Goal: Task Accomplishment & Management: Use online tool/utility

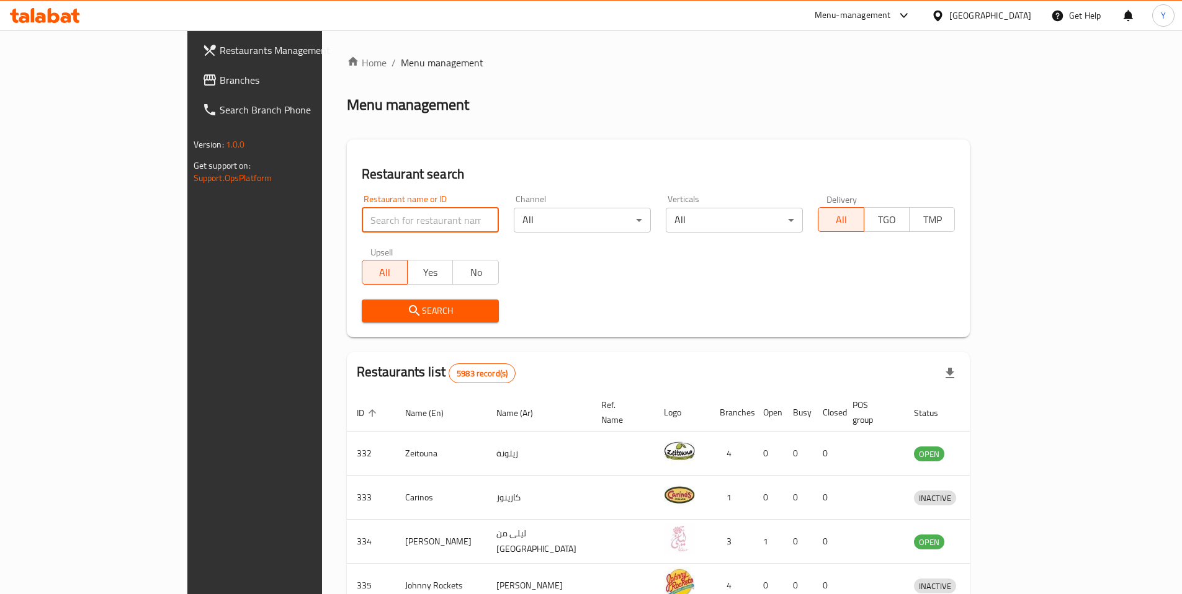
click at [362, 223] on input "search" at bounding box center [430, 220] width 137 height 25
click at [461, 115] on div "Home / Menu management Menu management Restaurant search Restaurant name or ID …" at bounding box center [658, 484] width 623 height 859
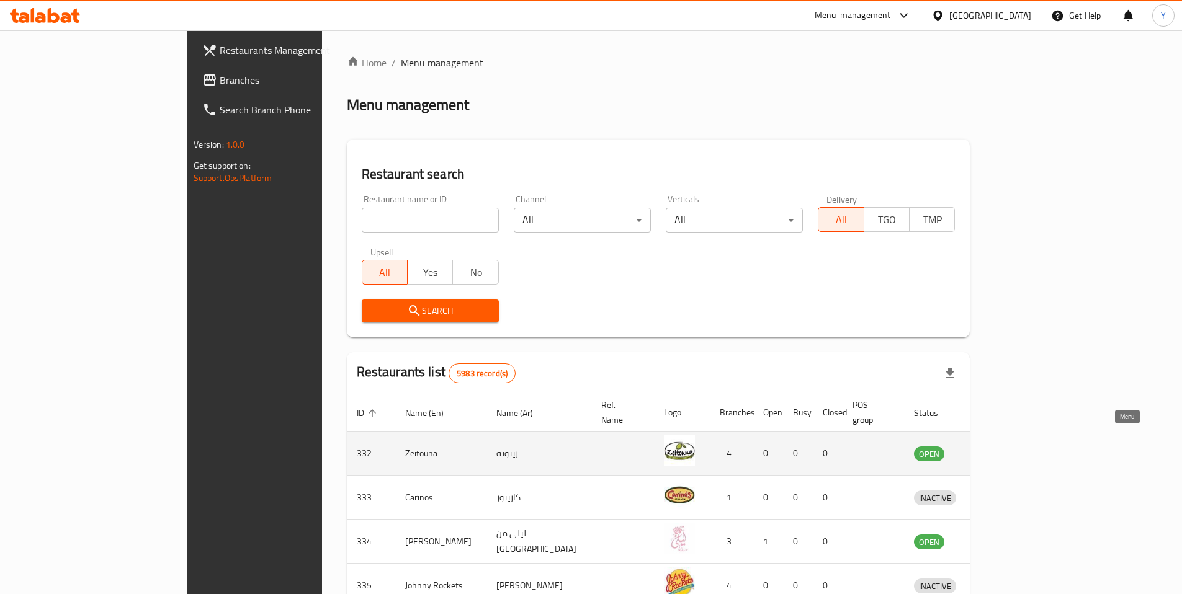
click at [996, 446] on icon "enhanced table" at bounding box center [988, 453] width 15 height 15
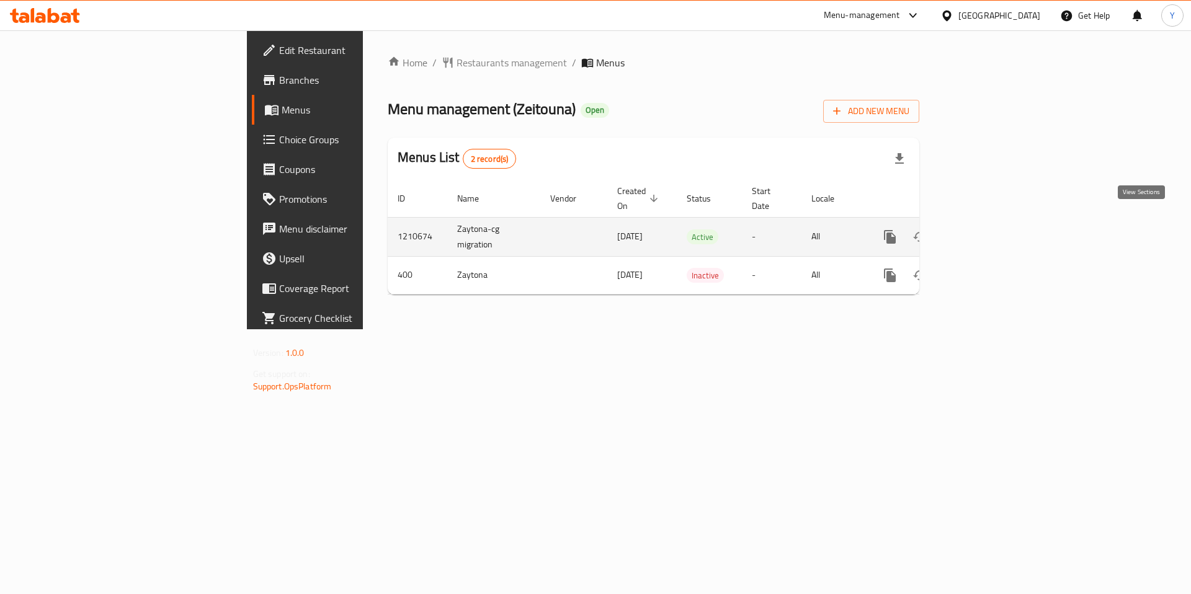
click at [987, 230] on icon "enhanced table" at bounding box center [979, 237] width 15 height 15
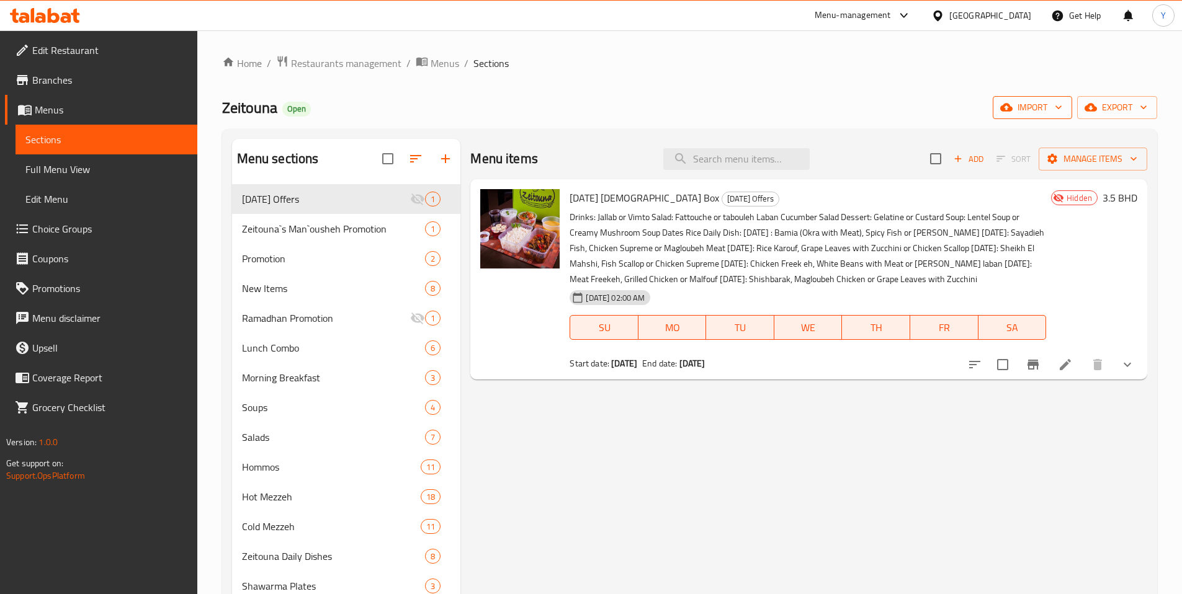
click at [1049, 109] on span "import" at bounding box center [1032, 108] width 60 height 16
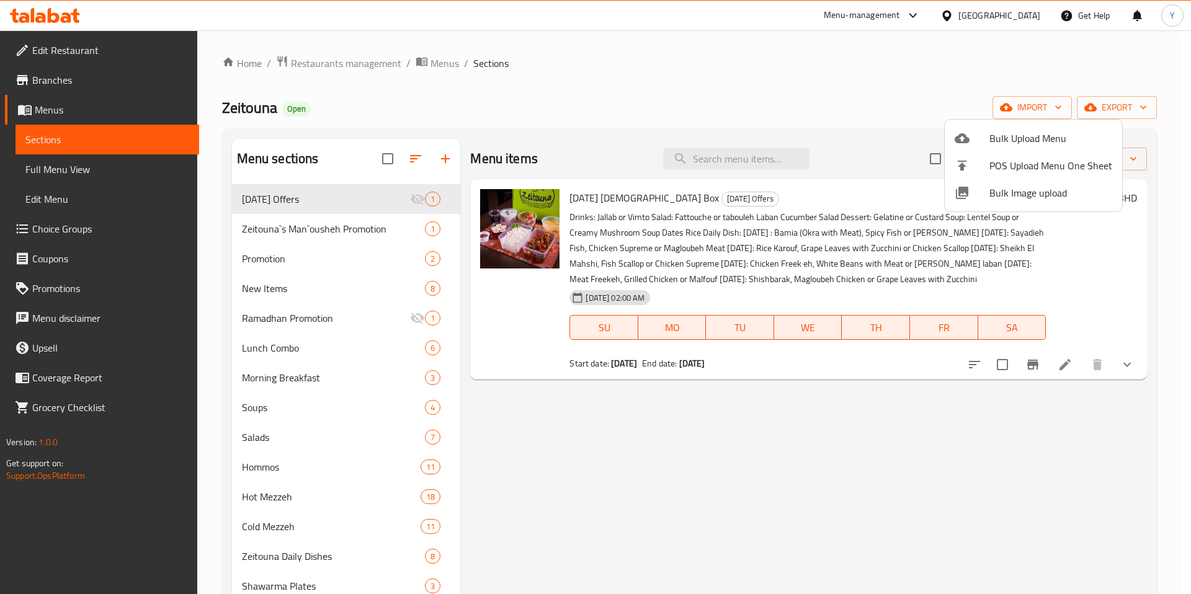
click at [1010, 197] on span "Bulk Image upload" at bounding box center [1050, 192] width 123 height 15
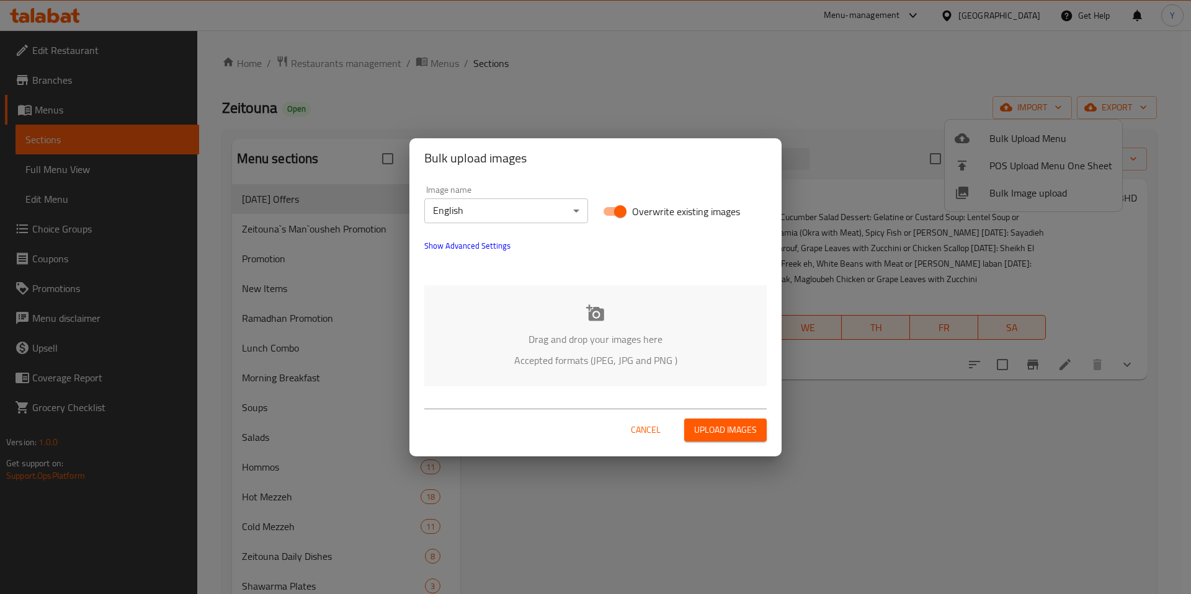
click at [765, 87] on div "Bulk upload images Image name English ​ Overwrite existing images Show Advanced…" at bounding box center [595, 297] width 1191 height 594
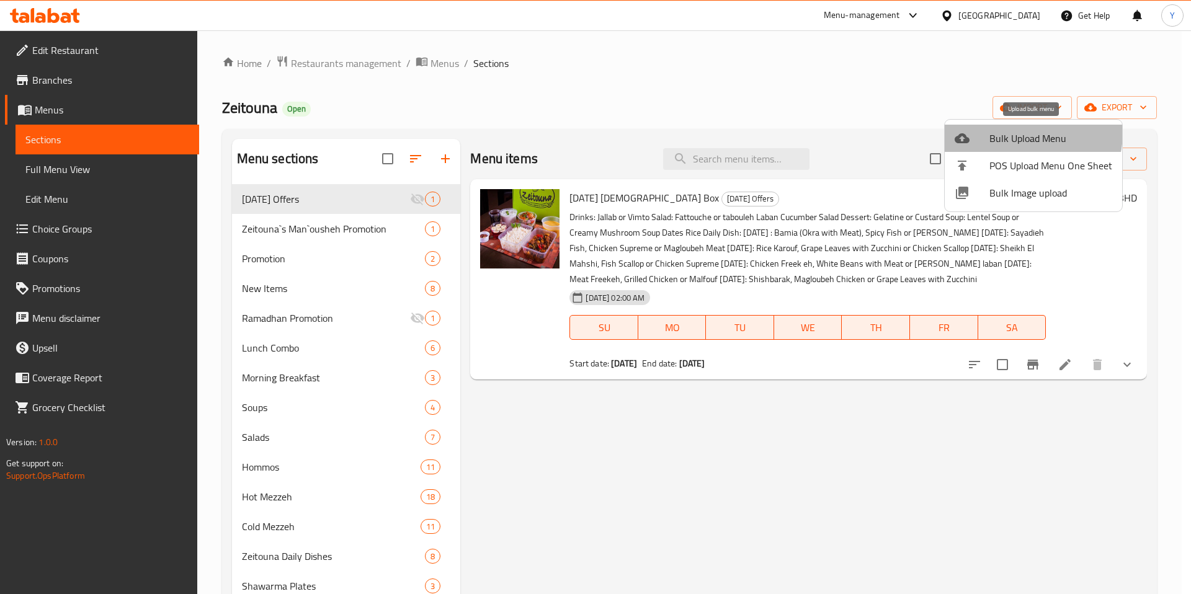
click at [1012, 132] on span "Bulk Upload Menu" at bounding box center [1050, 138] width 123 height 15
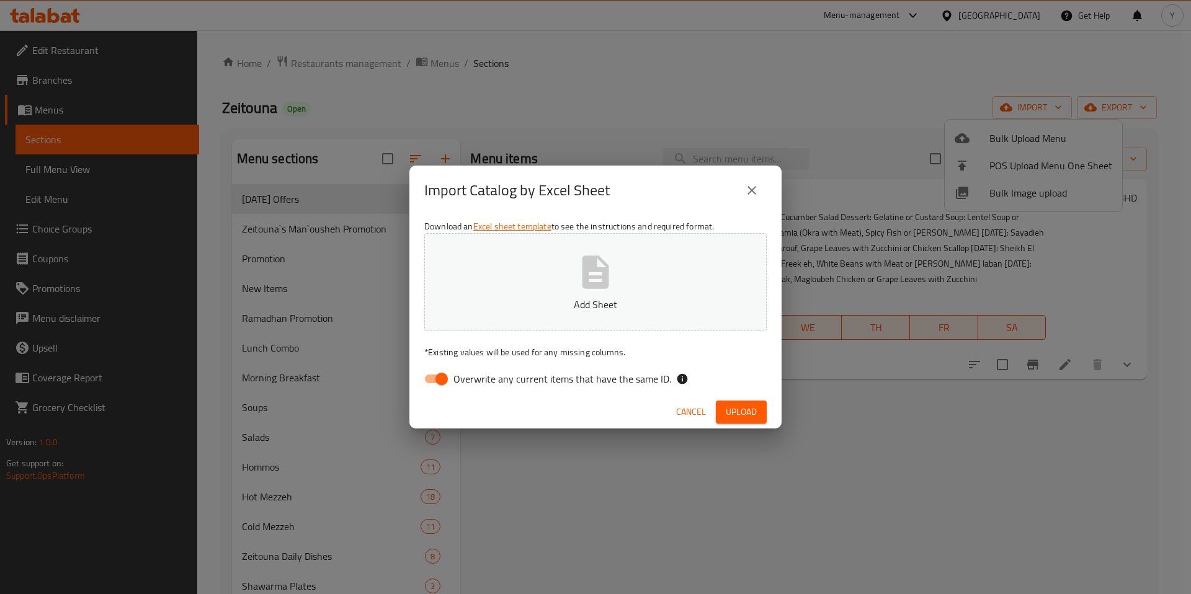
click at [527, 226] on link "Excel sheet template" at bounding box center [512, 226] width 78 height 16
click at [747, 192] on icon "close" at bounding box center [751, 190] width 15 height 15
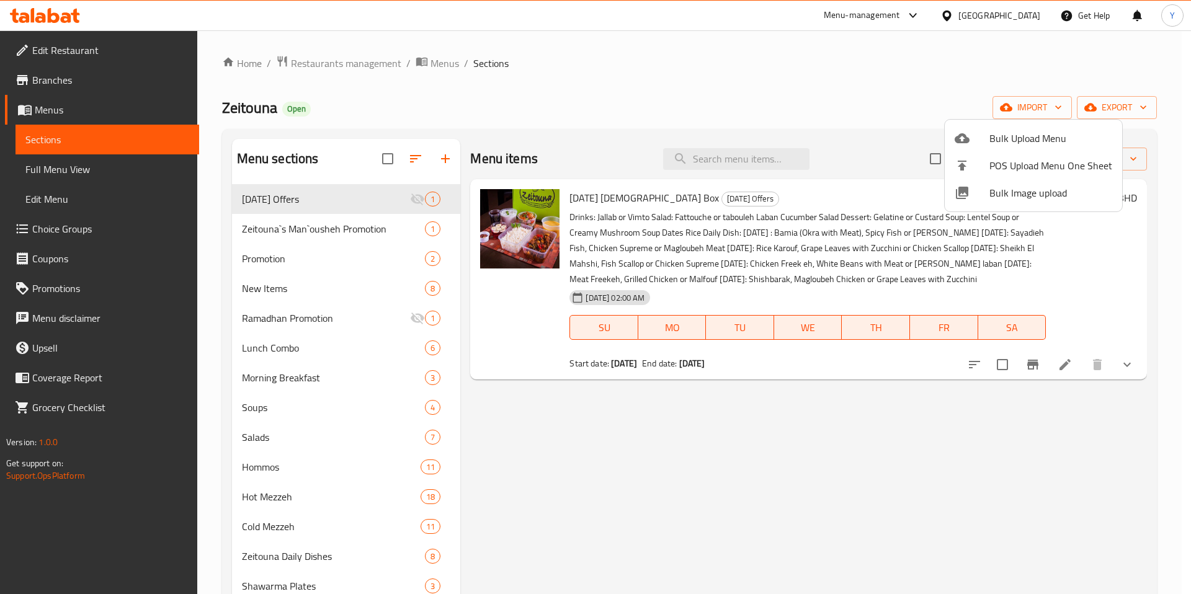
click at [67, 84] on div at bounding box center [595, 297] width 1191 height 594
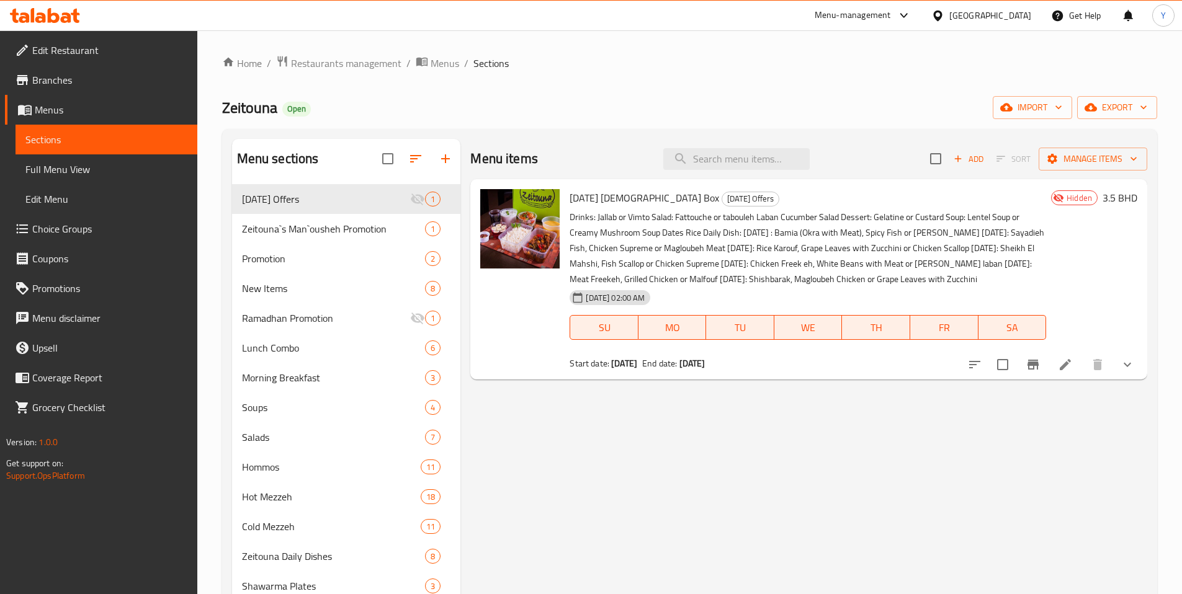
click at [1004, 14] on div "[GEOGRAPHIC_DATA]" at bounding box center [990, 16] width 82 height 14
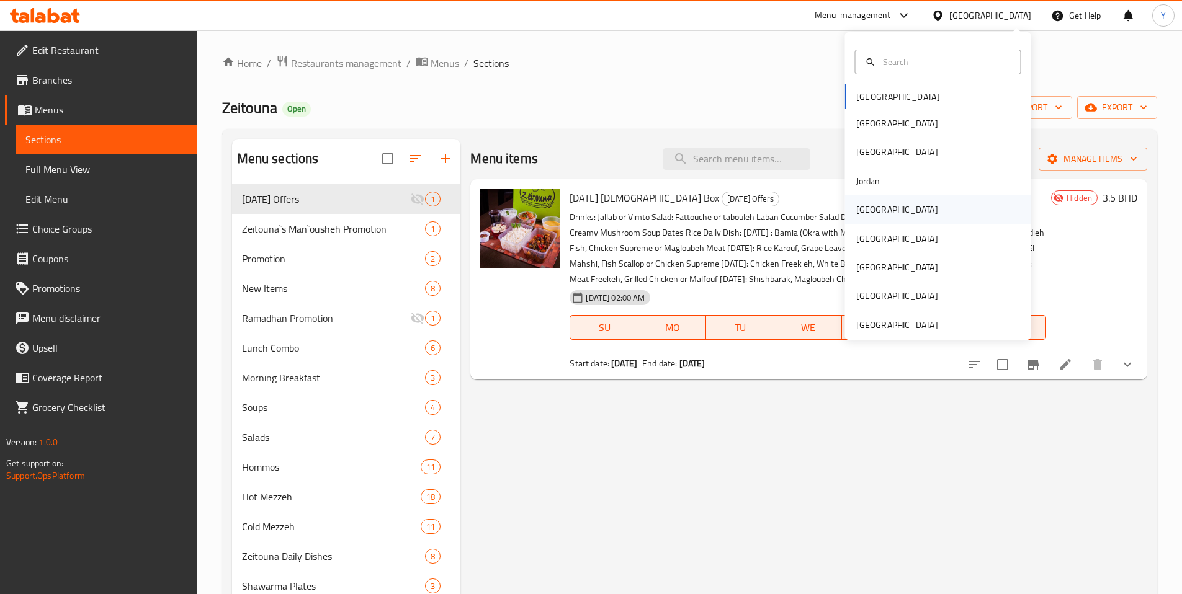
click at [862, 206] on div "[GEOGRAPHIC_DATA]" at bounding box center [897, 210] width 82 height 14
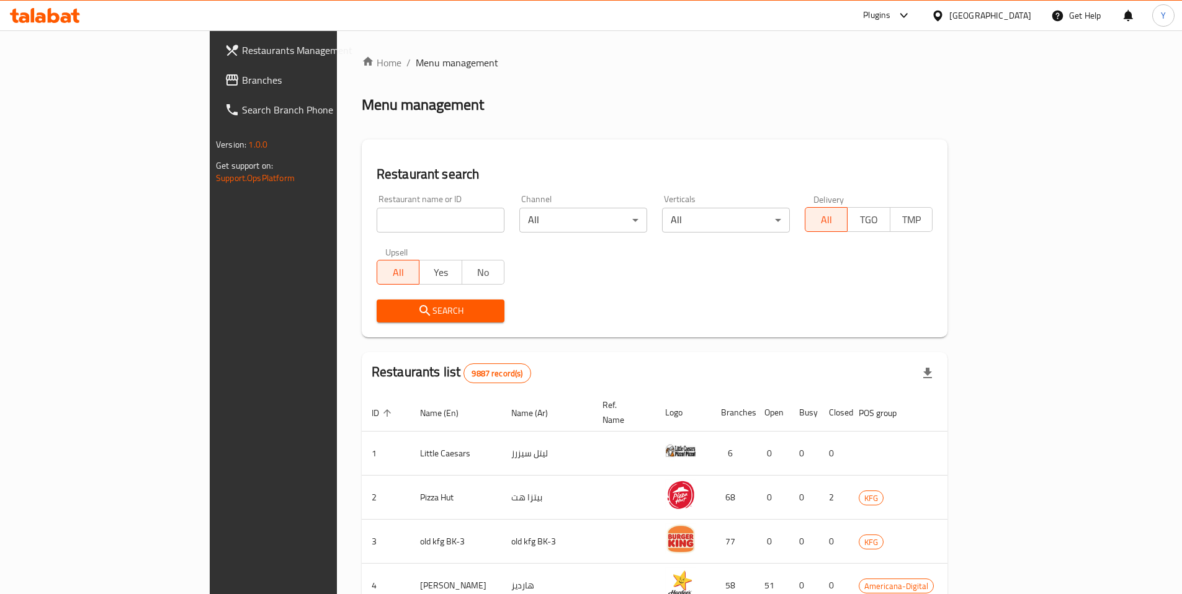
click at [385, 219] on input "search" at bounding box center [441, 220] width 128 height 25
type input "6964"
click button "Search" at bounding box center [441, 311] width 128 height 23
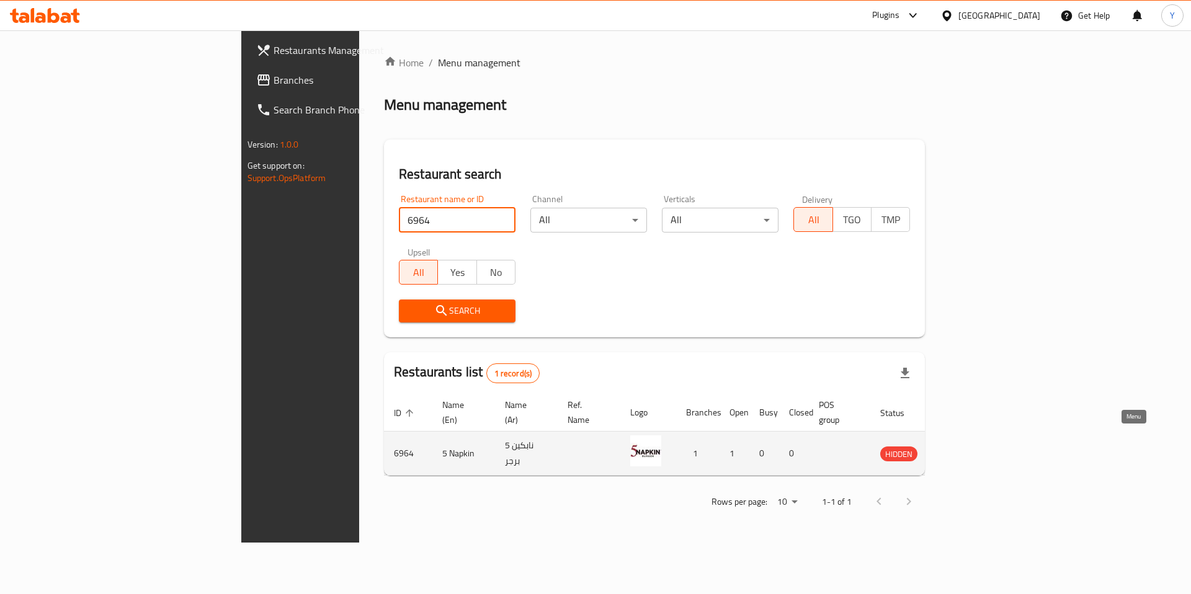
click at [960, 449] on icon "enhanced table" at bounding box center [953, 454] width 14 height 11
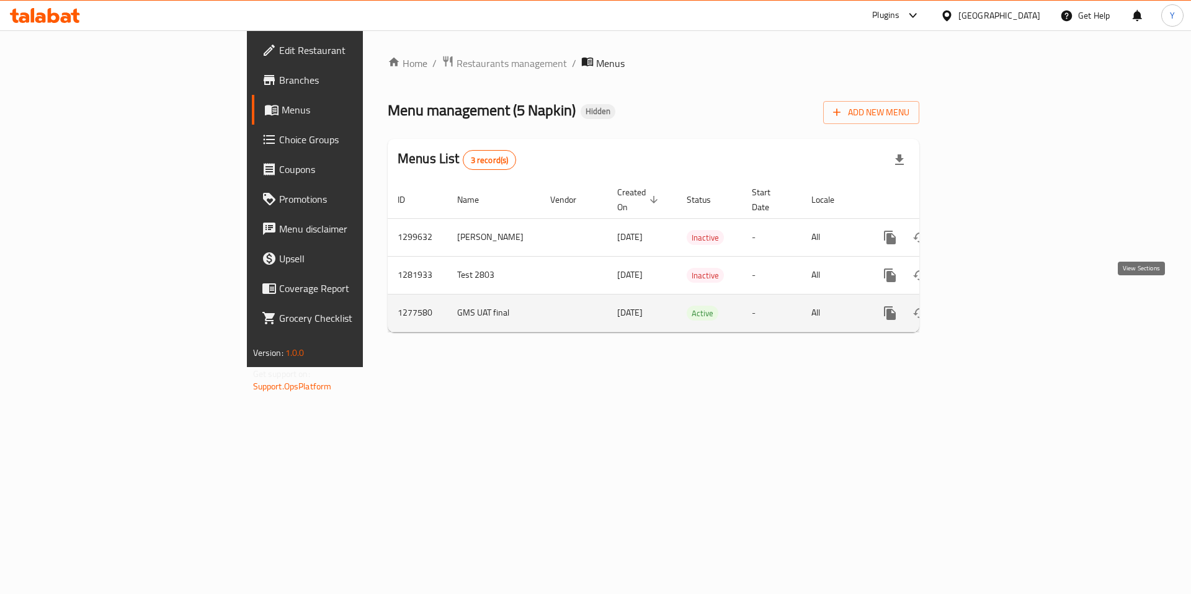
click at [987, 306] on icon "enhanced table" at bounding box center [979, 313] width 15 height 15
click at [994, 298] on link "enhanced table" at bounding box center [980, 313] width 30 height 30
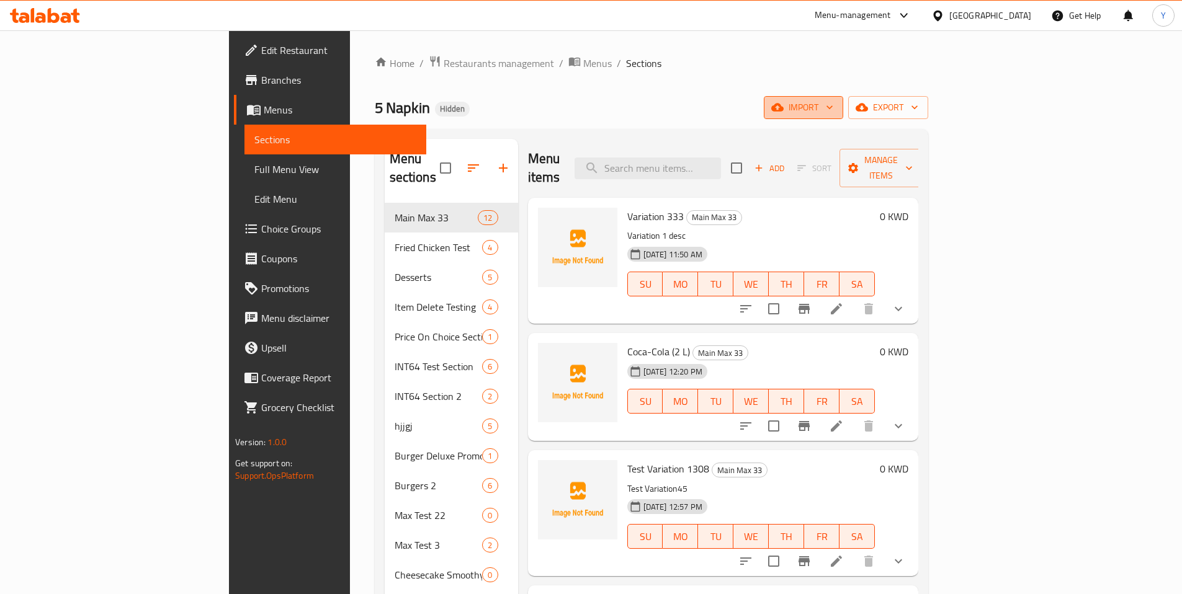
click at [833, 101] on span "import" at bounding box center [804, 108] width 60 height 16
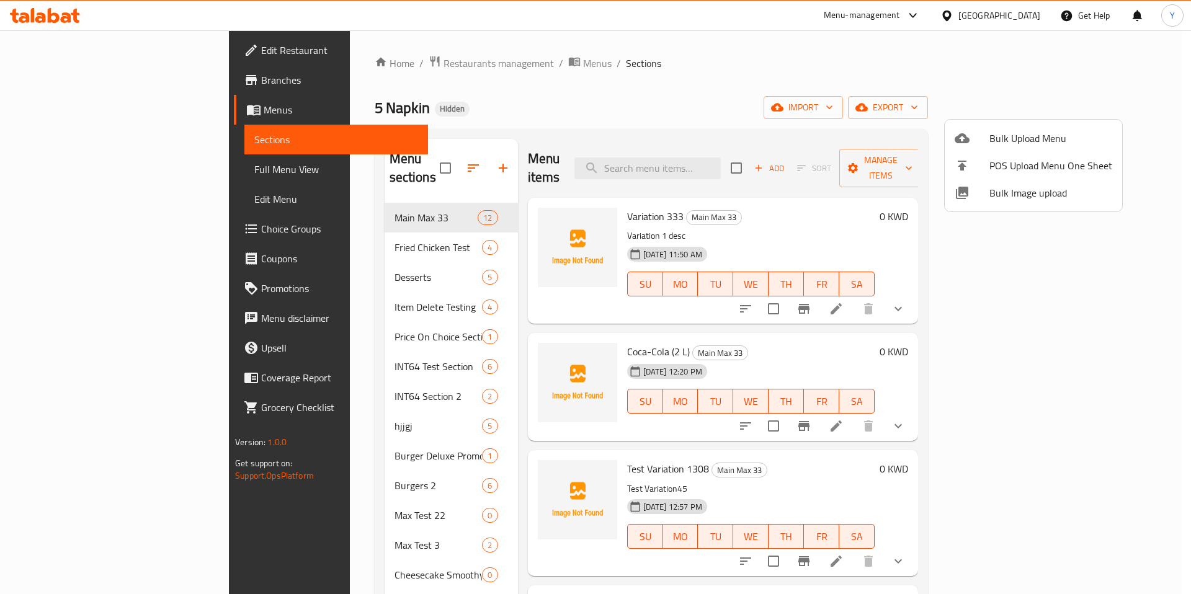
click at [1105, 109] on div at bounding box center [595, 297] width 1191 height 594
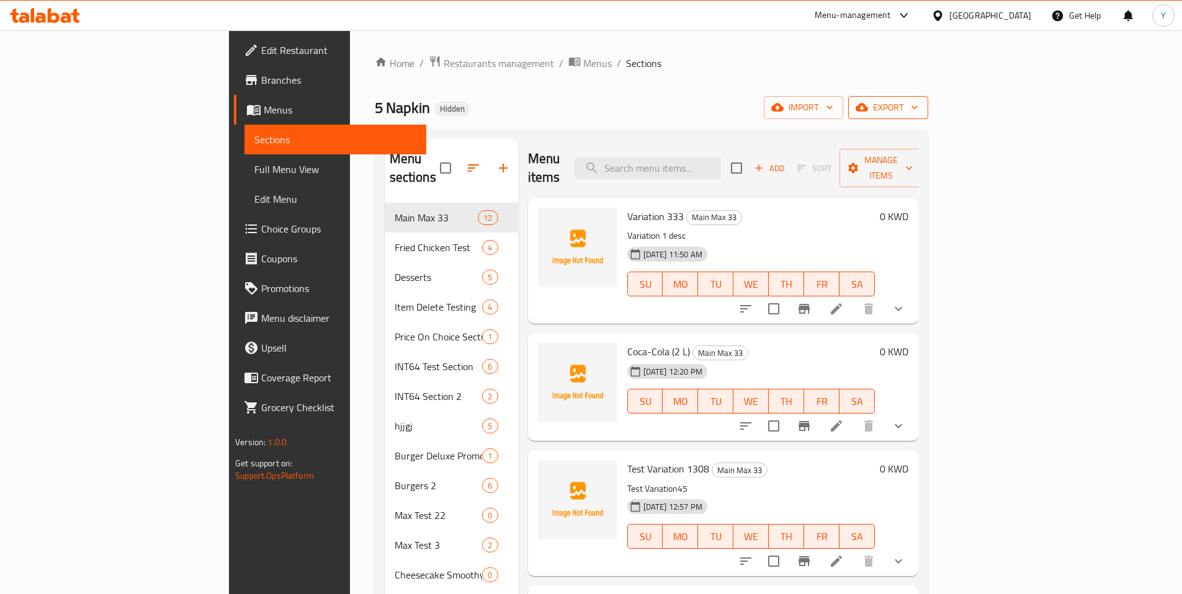
click at [918, 109] on span "export" at bounding box center [888, 108] width 60 height 16
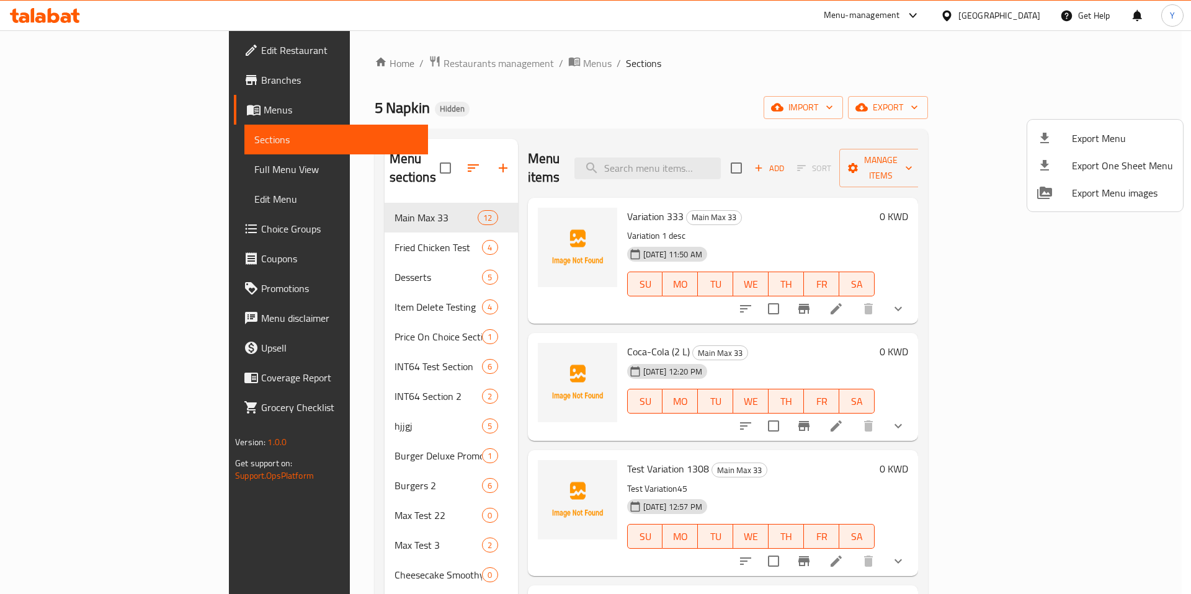
click at [925, 65] on div at bounding box center [595, 297] width 1191 height 594
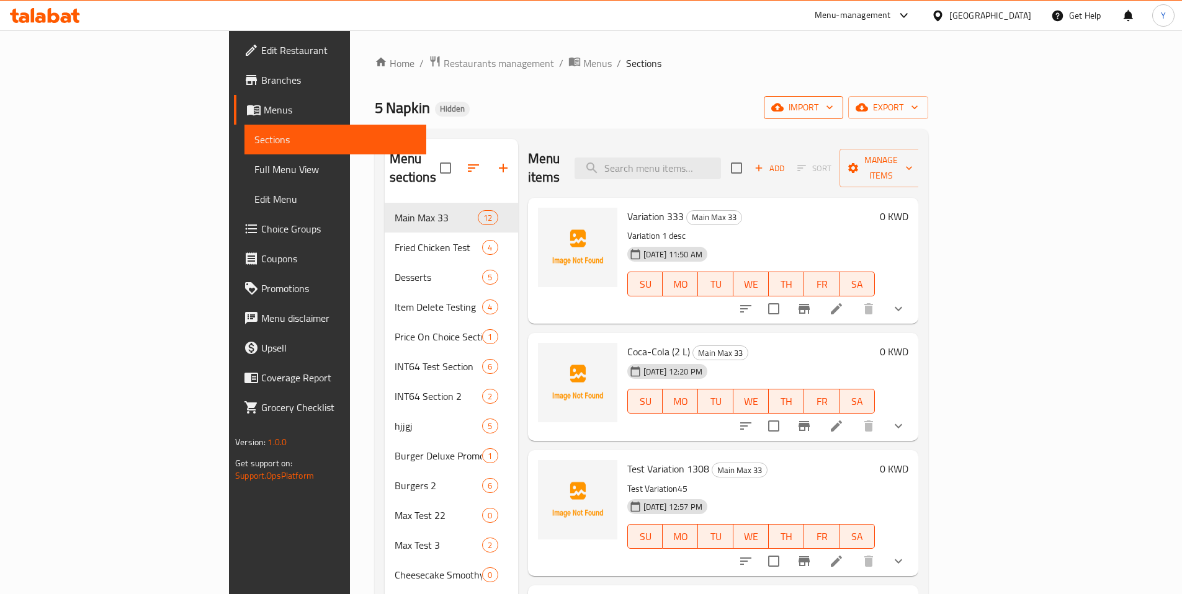
click at [843, 96] on button "import" at bounding box center [803, 107] width 79 height 23
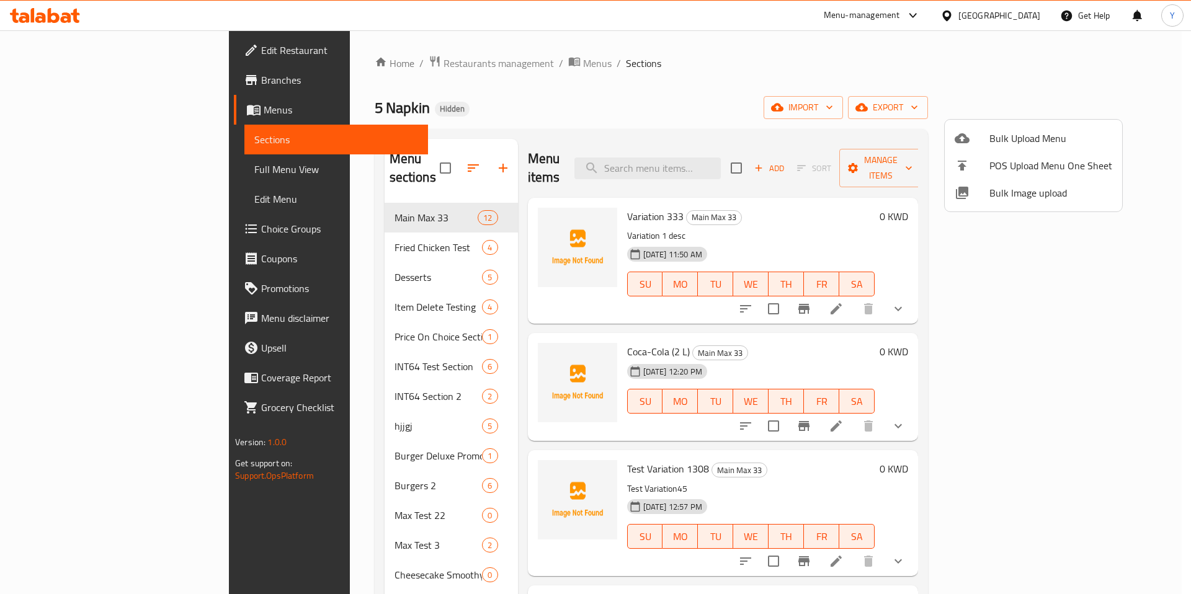
click at [1003, 190] on span "Bulk Image upload" at bounding box center [1050, 192] width 123 height 15
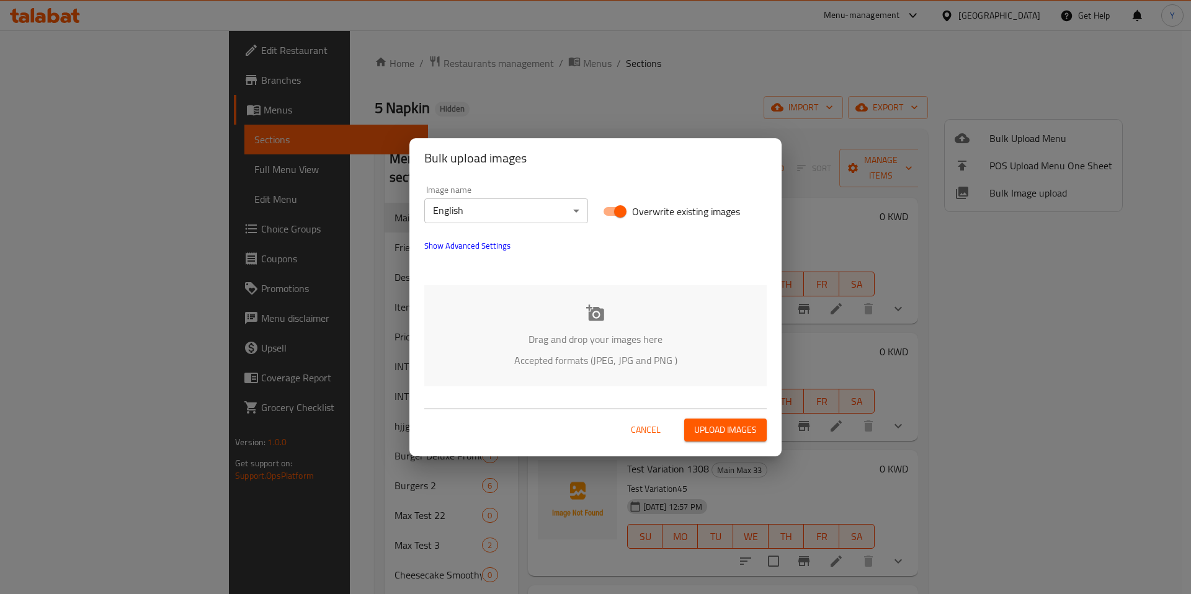
click at [530, 337] on p "Drag and drop your images here" at bounding box center [595, 339] width 305 height 15
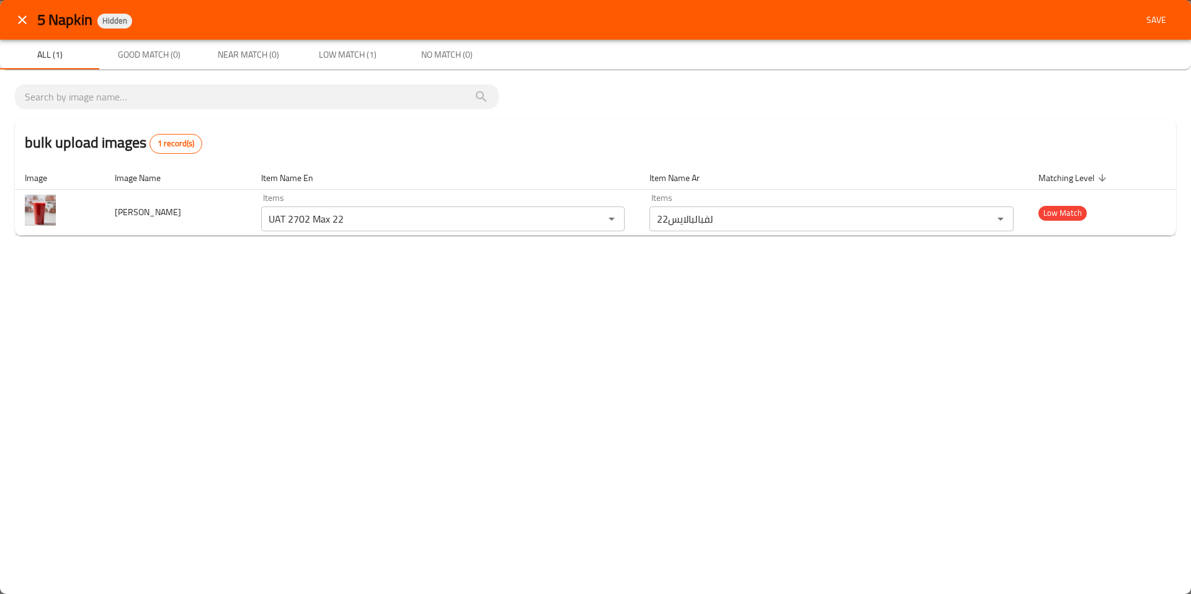
click at [24, 20] on icon "close" at bounding box center [22, 19] width 15 height 15
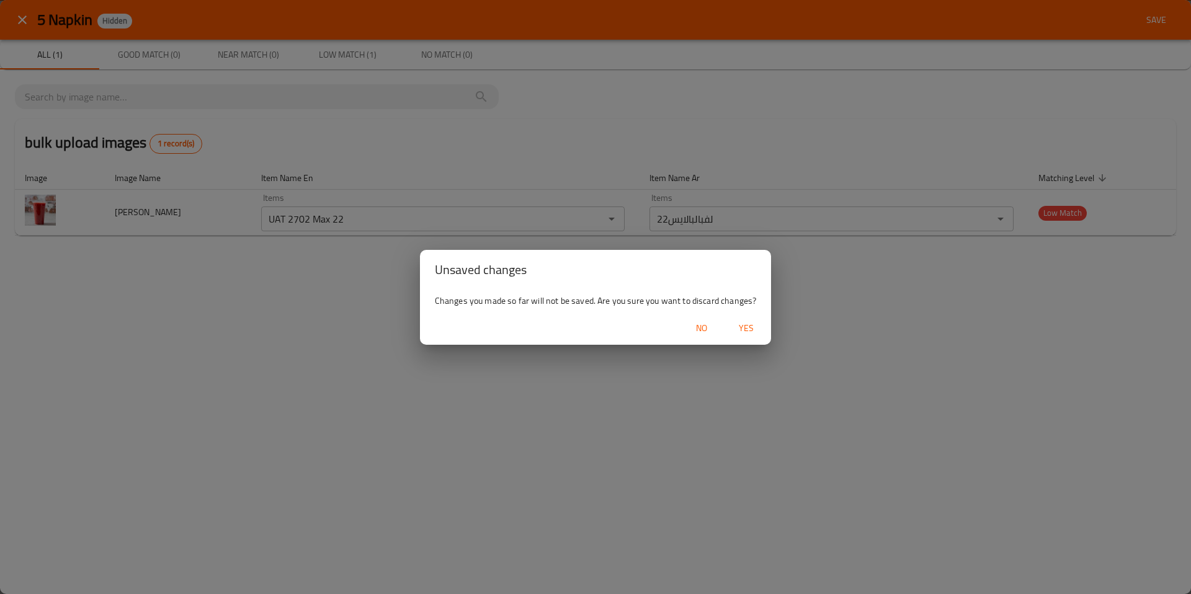
click at [742, 331] on span "Yes" at bounding box center [746, 329] width 30 height 16
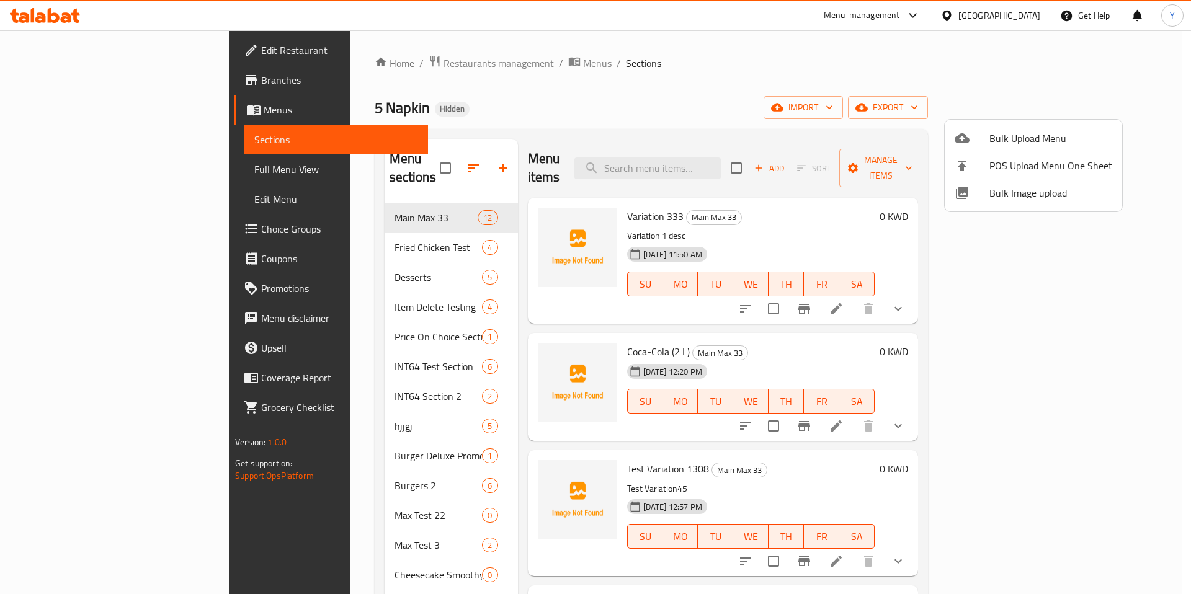
click at [1019, 194] on span "Bulk Image upload" at bounding box center [1050, 192] width 123 height 15
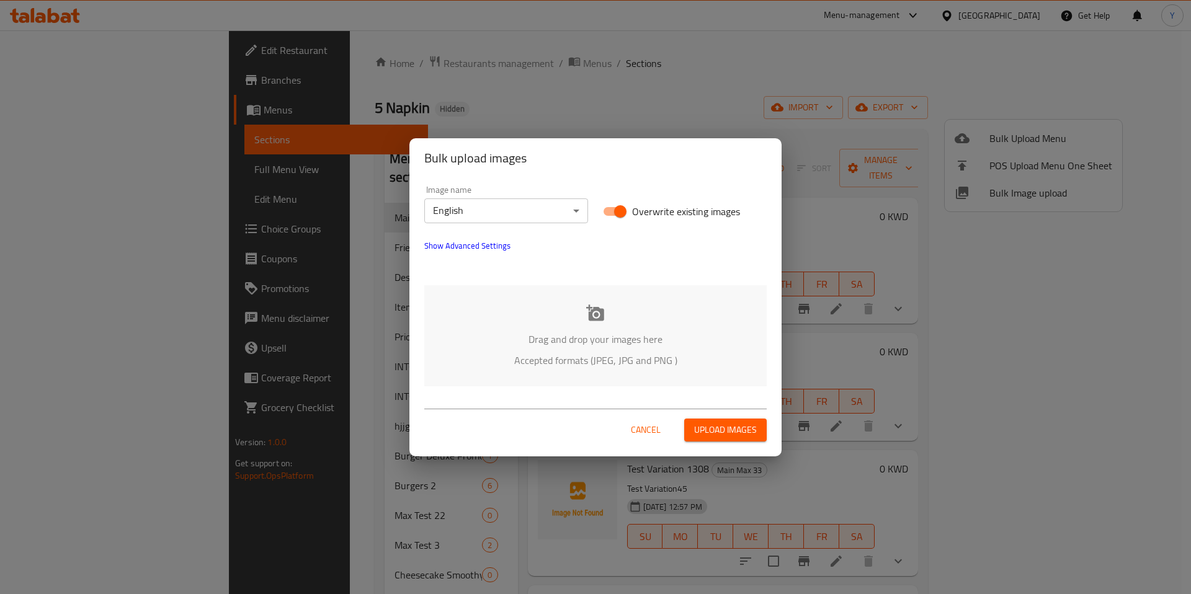
click at [774, 76] on div "Bulk upload images Image name English ​ Overwrite existing images Show Advanced…" at bounding box center [595, 297] width 1191 height 594
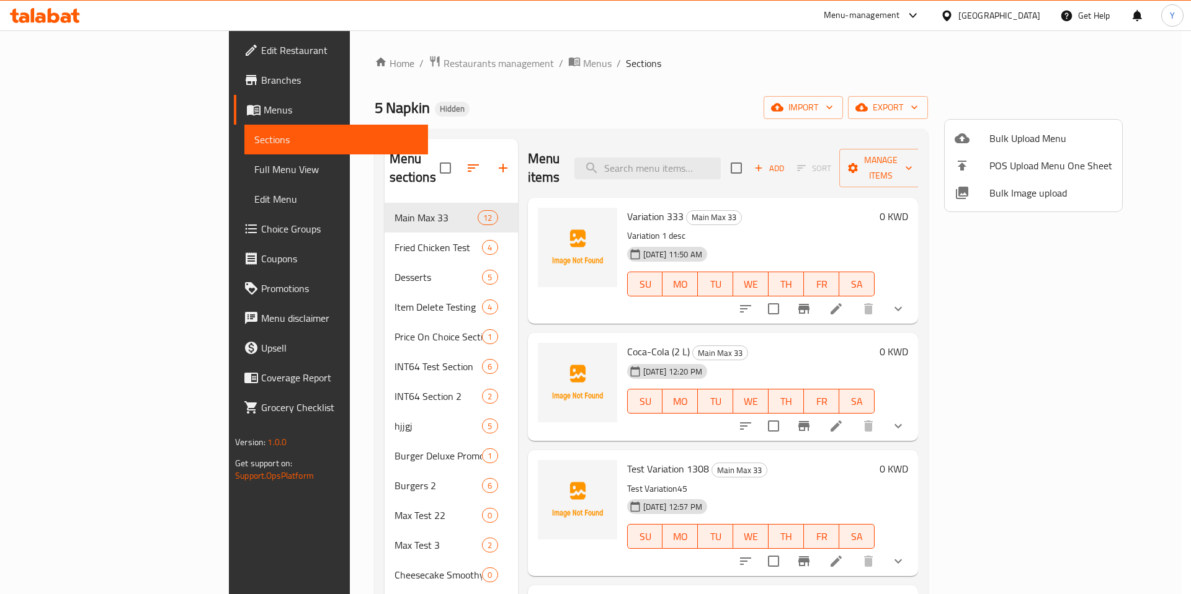
click at [1017, 195] on span "Bulk Image upload" at bounding box center [1050, 192] width 123 height 15
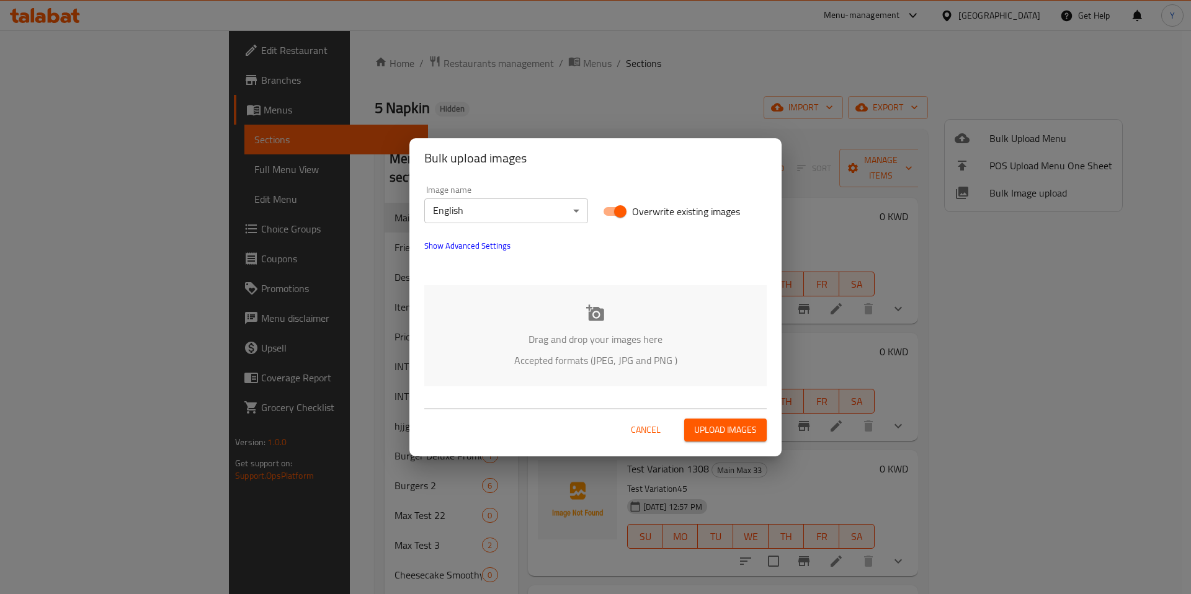
click at [643, 430] on span "Cancel" at bounding box center [646, 430] width 30 height 16
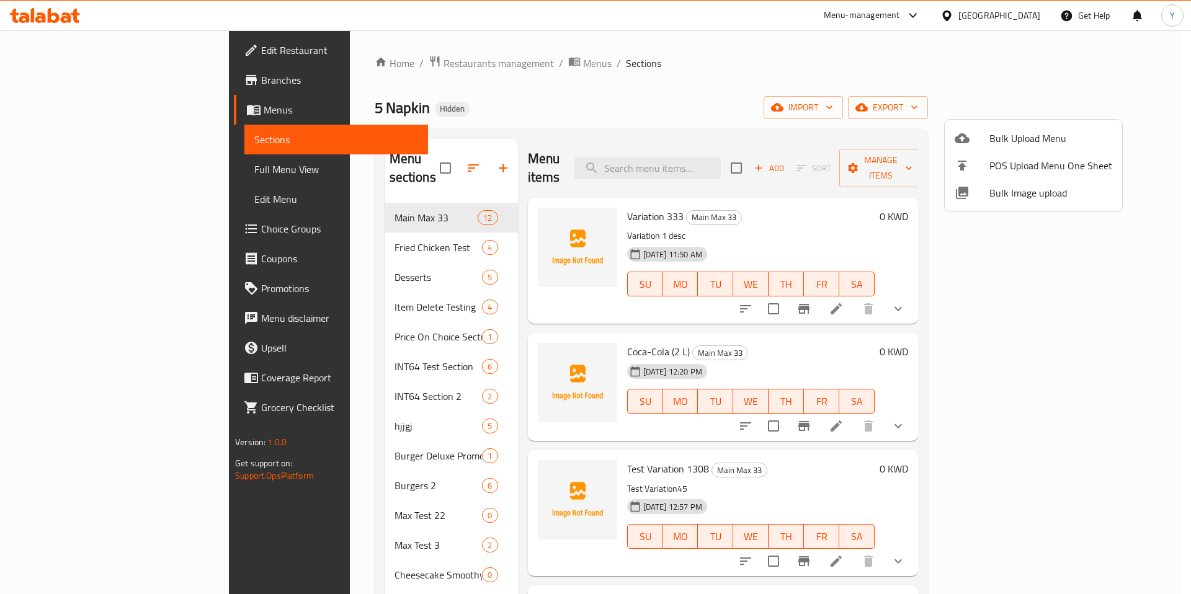
click at [1041, 190] on span "Bulk Image upload" at bounding box center [1050, 192] width 123 height 15
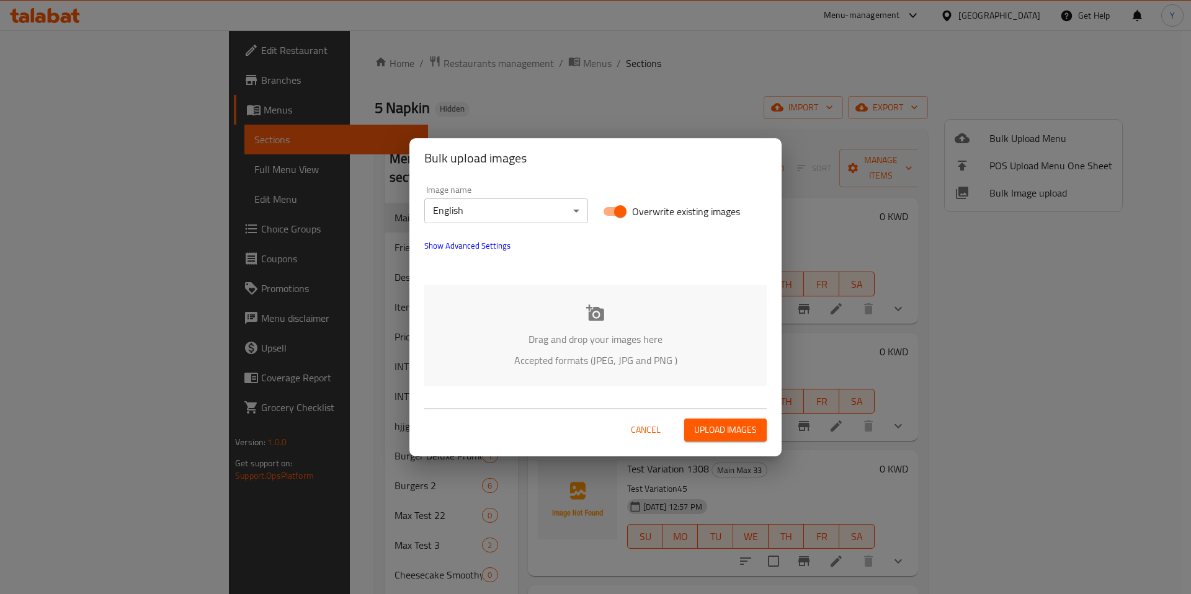
click at [713, 430] on span "Upload images" at bounding box center [725, 430] width 63 height 16
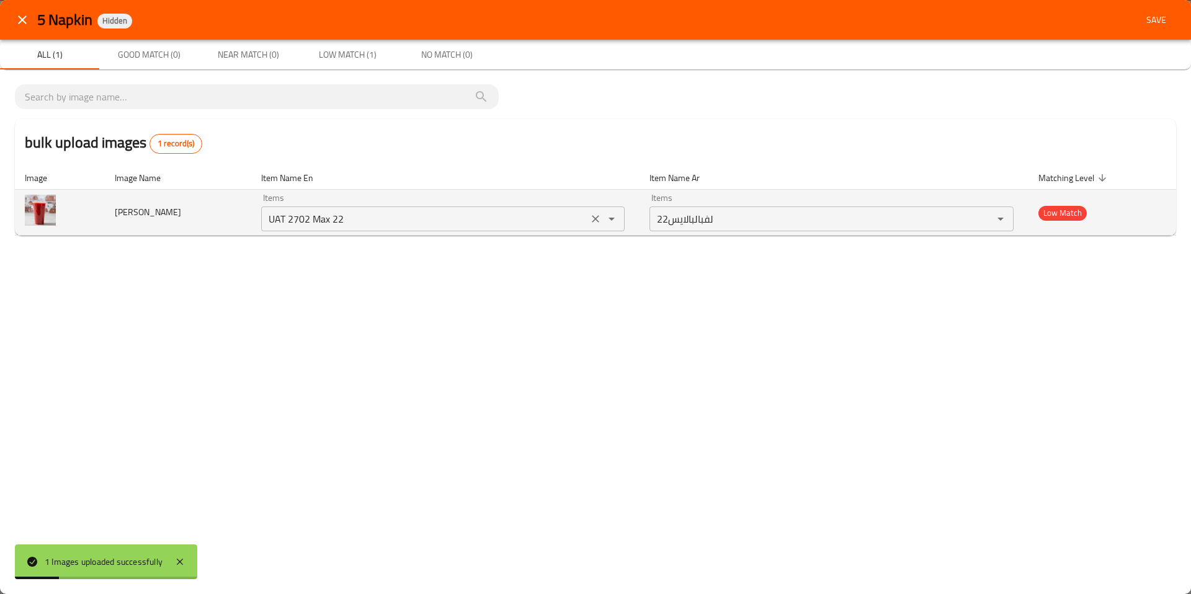
click at [480, 220] on Saj "UAT 2702 Max 22" at bounding box center [425, 218] width 320 height 17
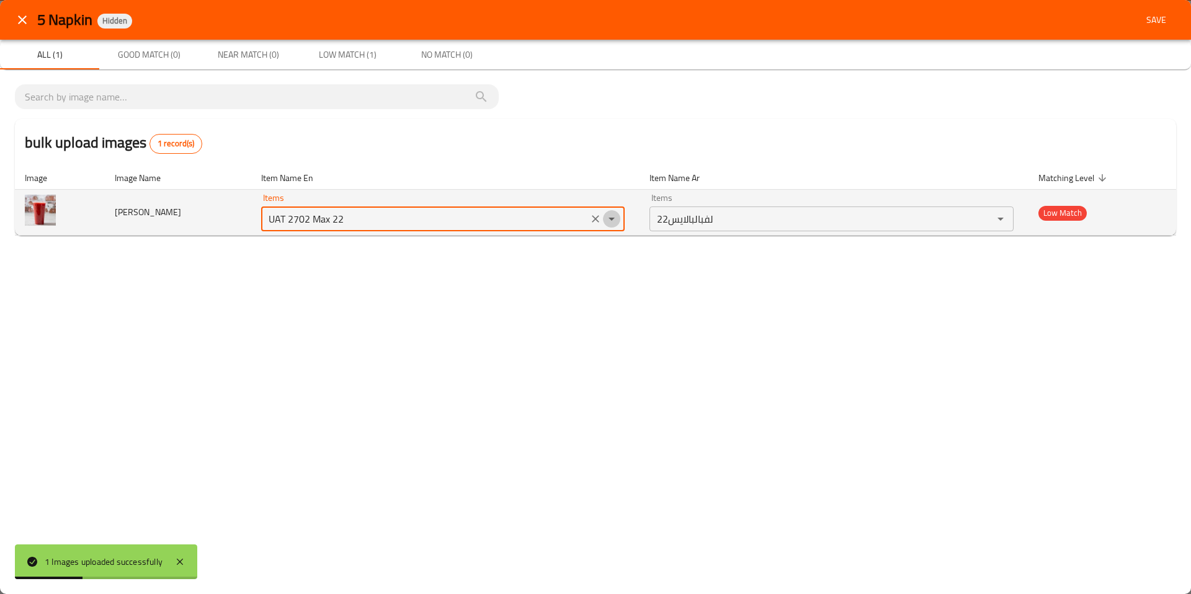
click at [612, 217] on icon "Open" at bounding box center [611, 219] width 15 height 15
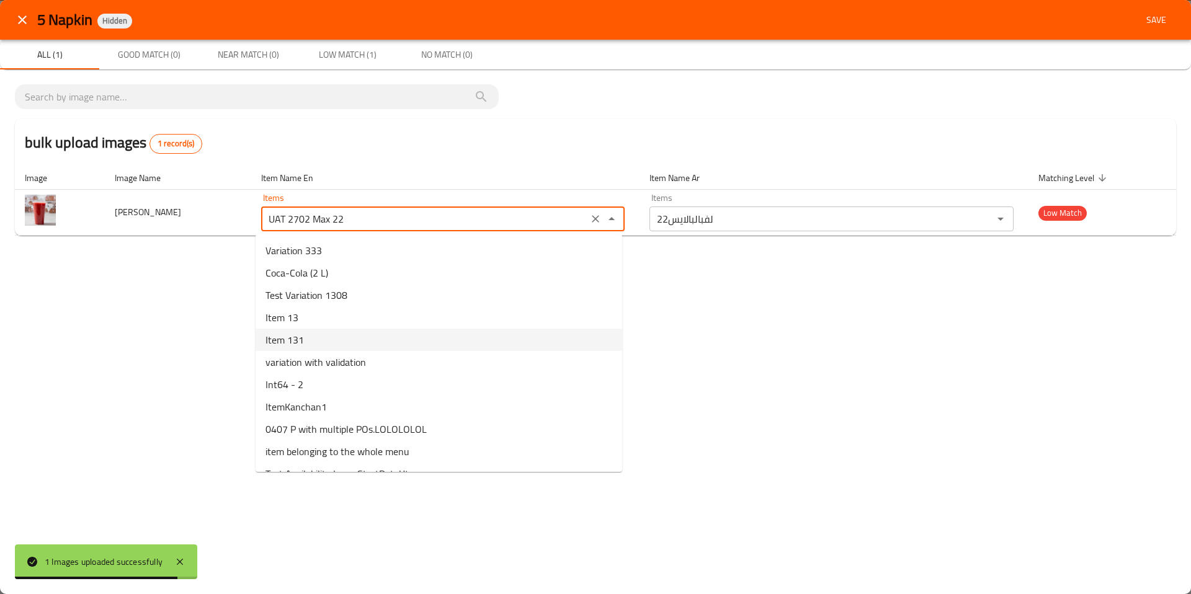
click at [839, 353] on div "5 Napkin Hidden Save All (1) Good Match (0) Near Match (0) Low Match (1) No Mat…" at bounding box center [595, 297] width 1191 height 594
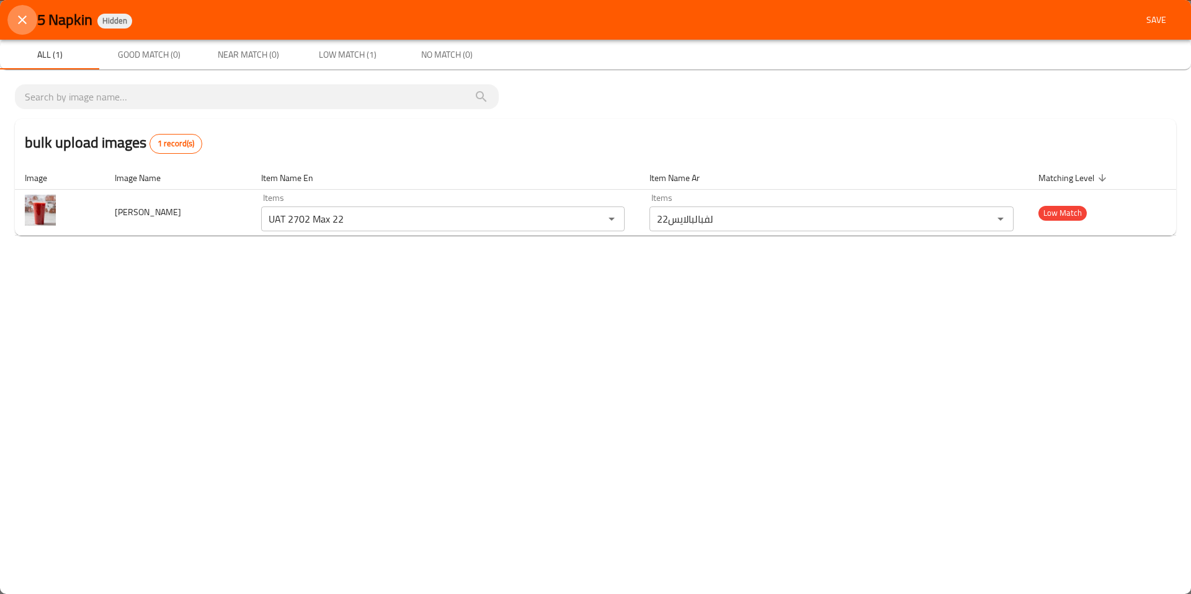
click at [22, 19] on icon "close" at bounding box center [22, 20] width 9 height 9
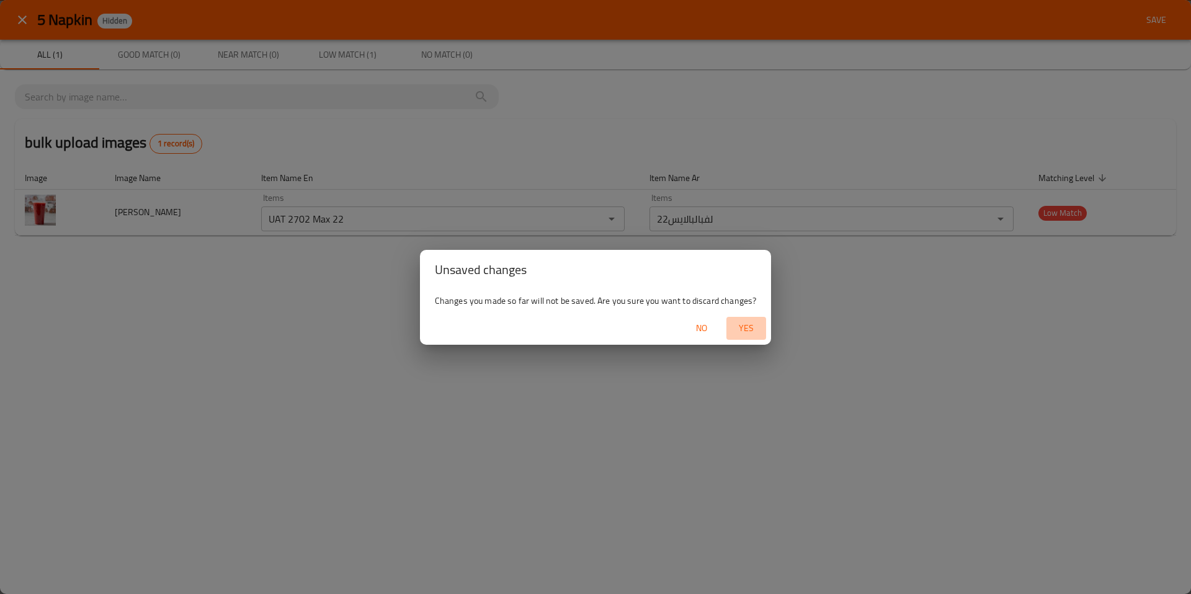
click at [746, 332] on span "Yes" at bounding box center [746, 329] width 30 height 16
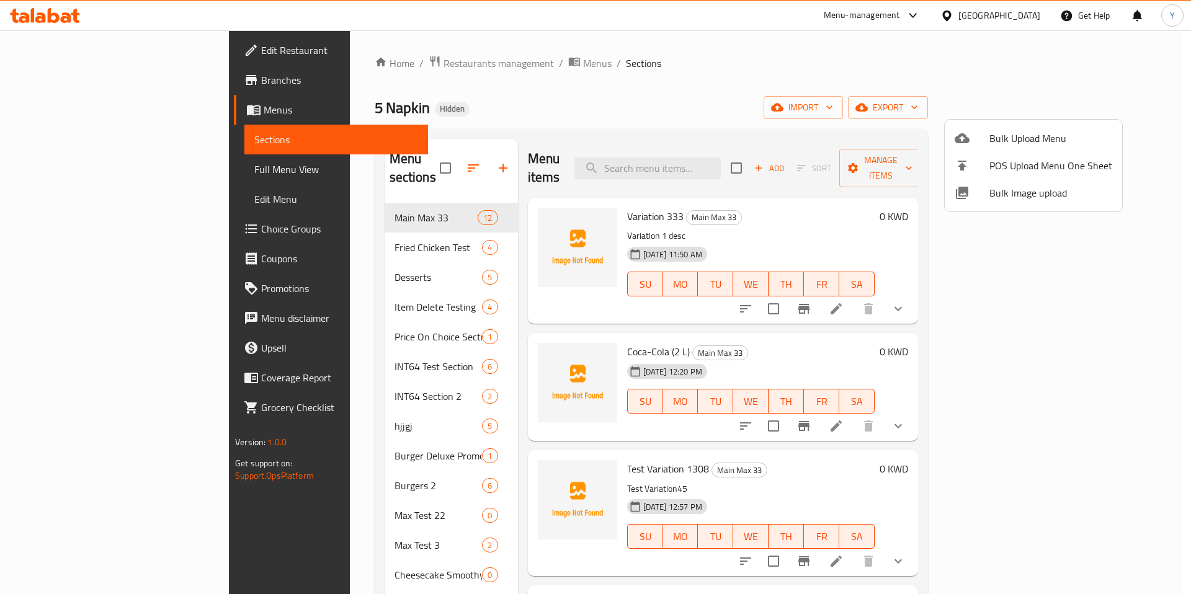
click at [873, 112] on div at bounding box center [595, 297] width 1191 height 594
